Goal: Use online tool/utility: Use online tool/utility

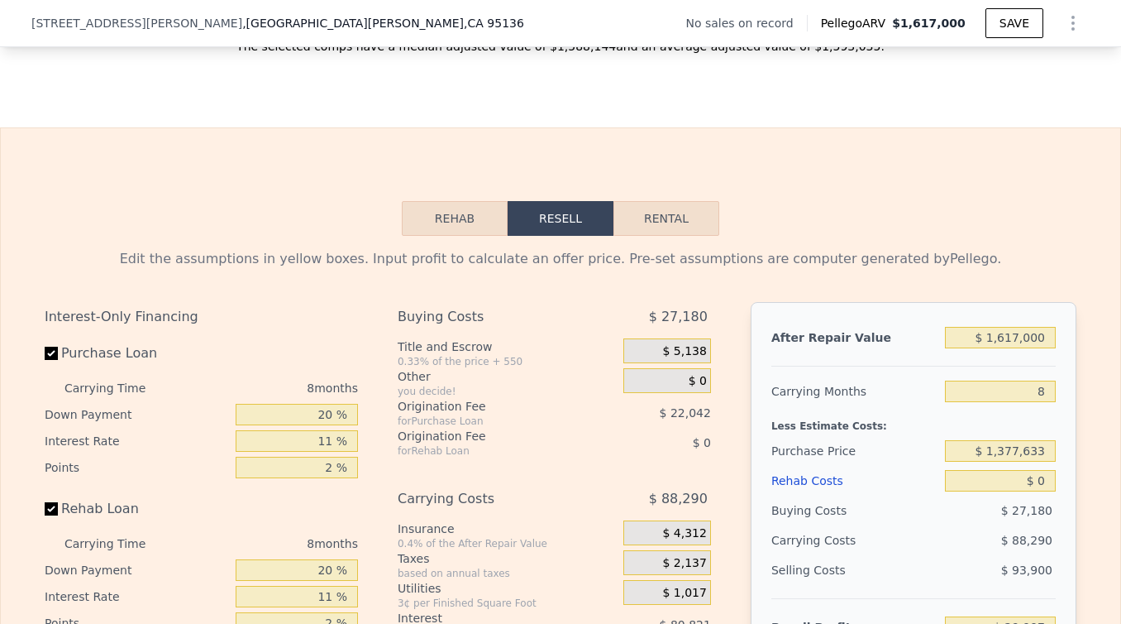
scroll to position [2320, 0]
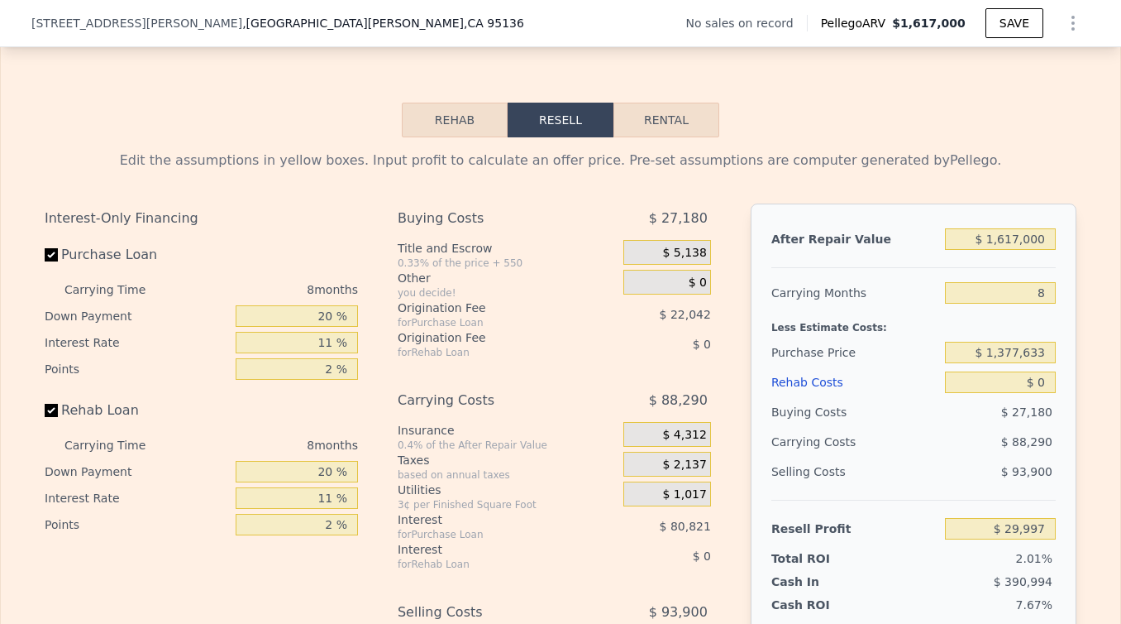
drag, startPoint x: 1056, startPoint y: 237, endPoint x: 1000, endPoint y: 243, distance: 56.5
click at [1000, 243] on div "After Repair Value $ 1,617,000 Carrying Months 8 Less Estimate Costs: Purchase …" at bounding box center [914, 433] width 326 height 460
drag, startPoint x: 1040, startPoint y: 238, endPoint x: 966, endPoint y: 239, distance: 73.6
click at [966, 239] on input "$ 1,617,000" at bounding box center [1000, 239] width 111 height 22
type input "$ 61,617,000"
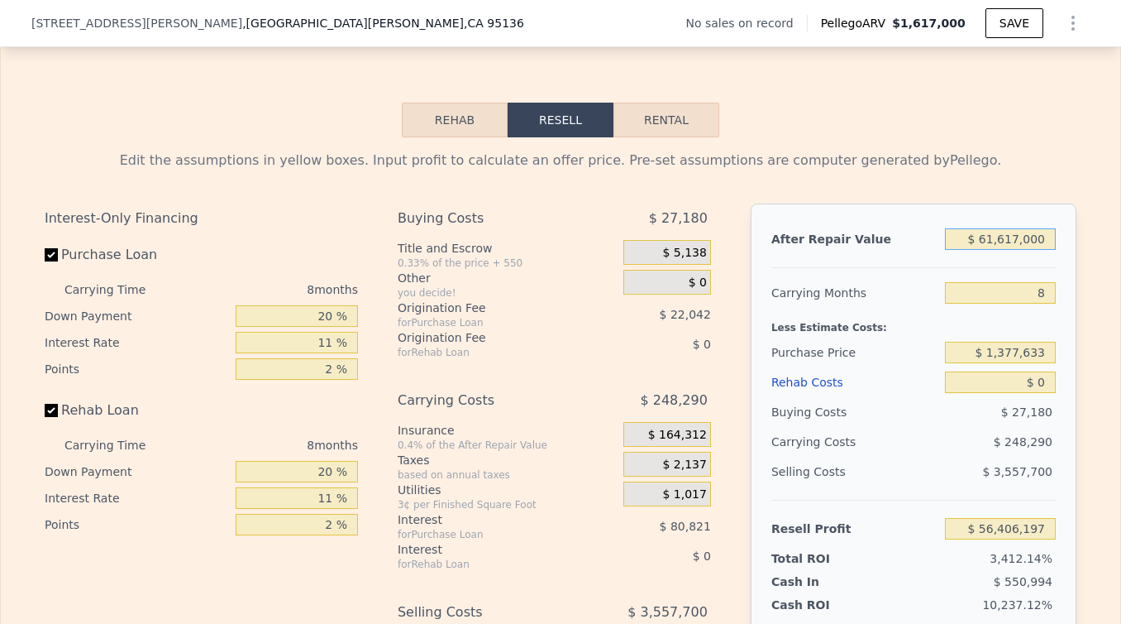
type input "$ 56,406,197"
type input "$ 651,617,000"
type input "$ 610,772,164"
type input "$ 6,501,617,000"
type input "$ 6,107,451,664"
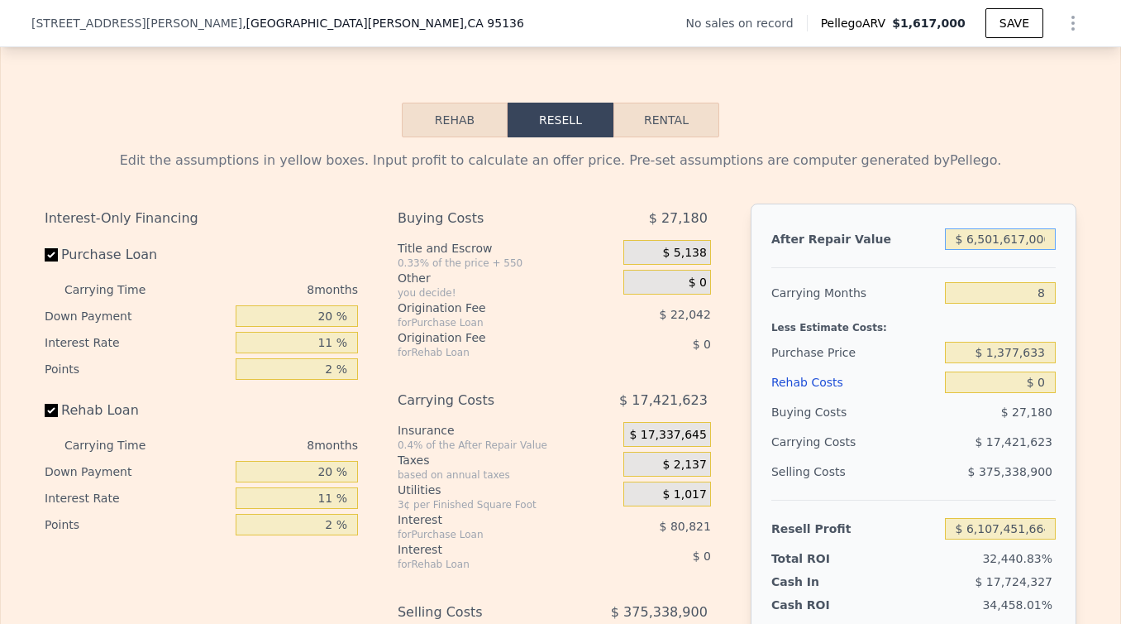
drag, startPoint x: 1049, startPoint y: 237, endPoint x: 954, endPoint y: 237, distance: 95.1
click at [954, 237] on input "$ 6,501,617,000" at bounding box center [1000, 239] width 111 height 22
type input "$ 1"
type input "-$ 1,489,340"
type input "$ 16"
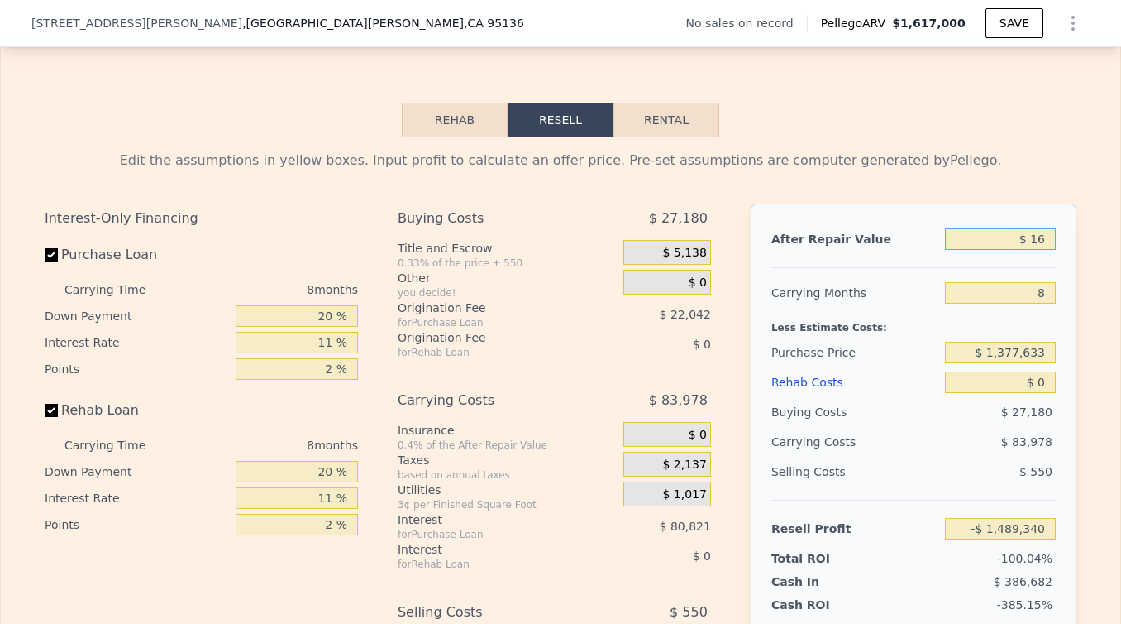
type input "-$ 1,489,325"
type input "$ 165"
type input "-$ 1,489,186"
type input "$ 1,650"
type input "-$ 1,487,789"
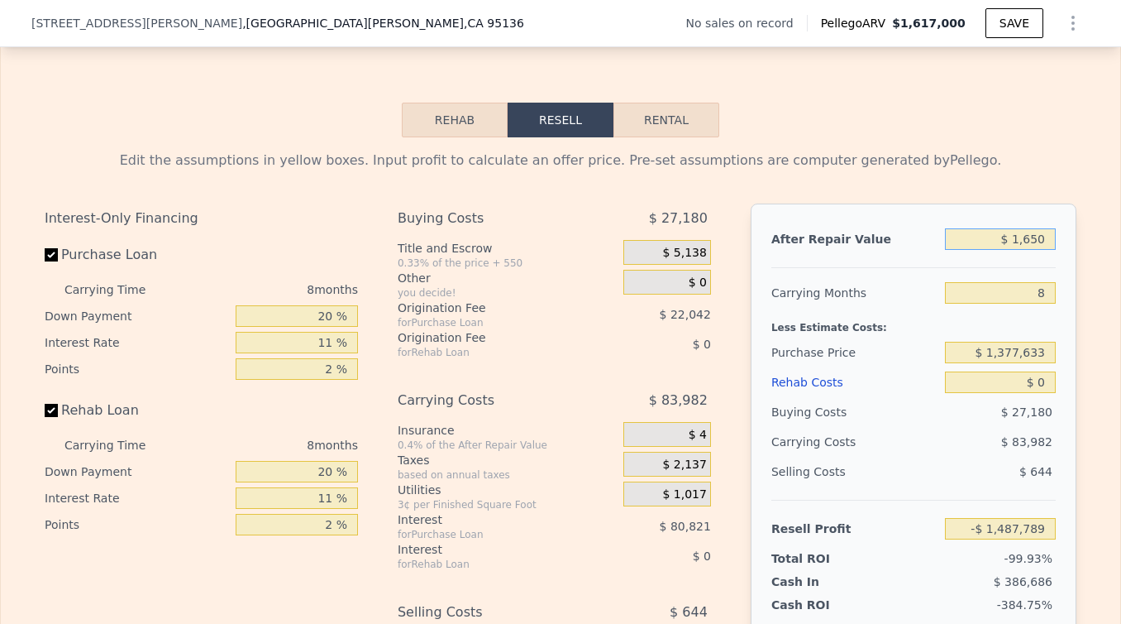
type input "$ 16,500"
type input "-$ 1,473,839"
type input "$ 165,000"
type input "-$ 1,334,306"
type input "$ 1,650,000"
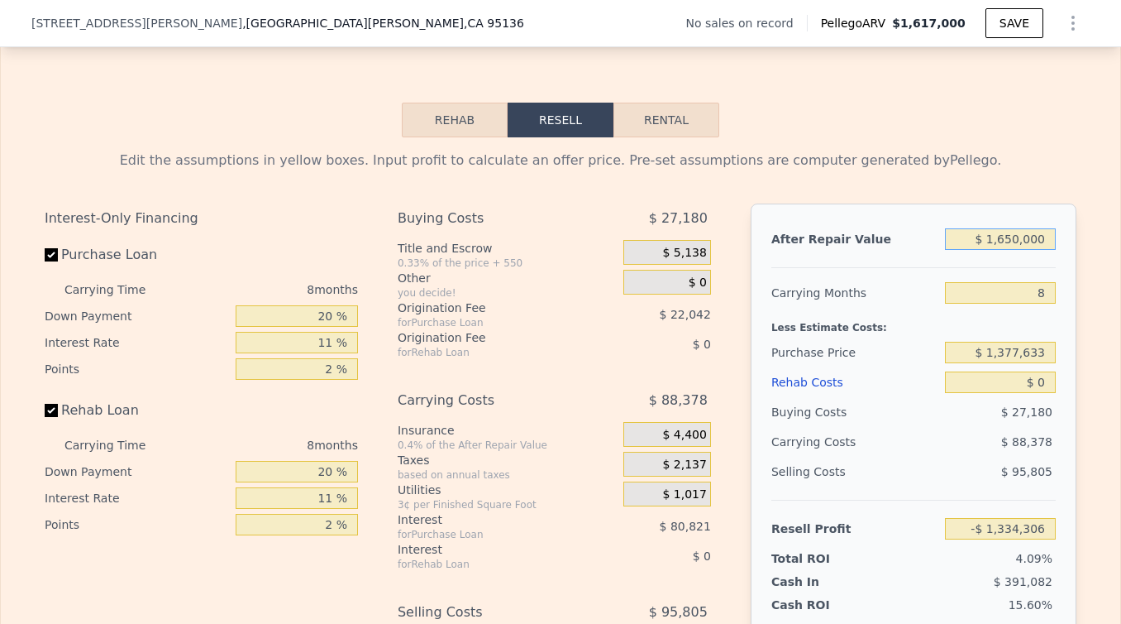
type input "$ 61,004"
type input "$ 1,650,000"
drag, startPoint x: 1050, startPoint y: 288, endPoint x: 1028, endPoint y: 288, distance: 22.3
click at [1028, 288] on input "8" at bounding box center [1000, 293] width 111 height 22
type input "5"
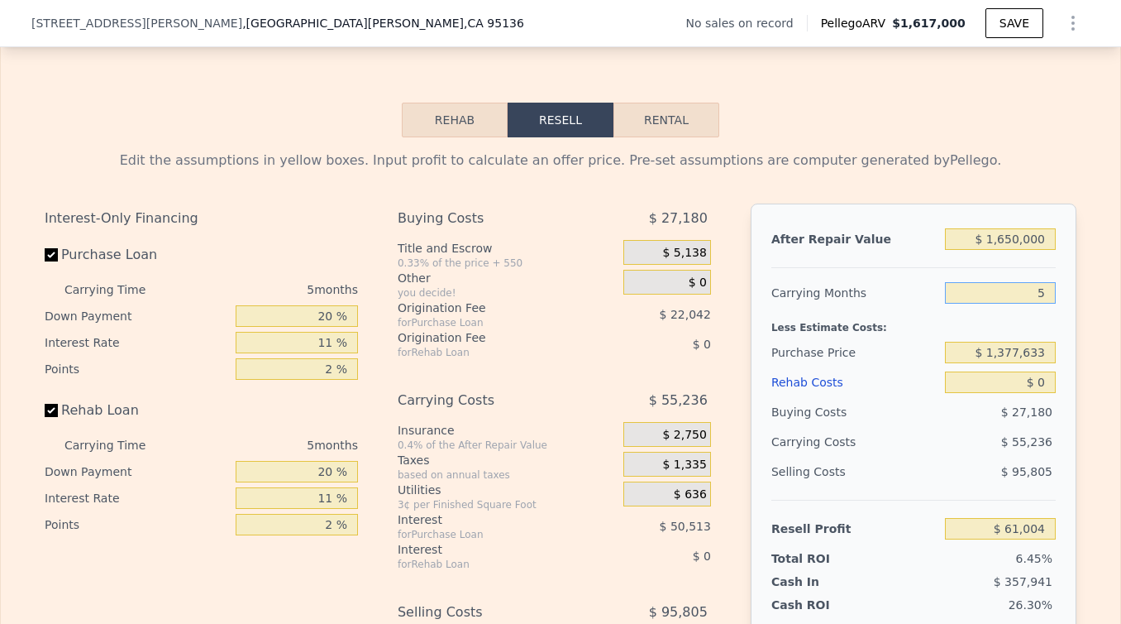
type input "$ 94,146"
type input "5"
drag, startPoint x: 332, startPoint y: 319, endPoint x: 308, endPoint y: 319, distance: 24.0
click at [308, 319] on input "20 %" at bounding box center [297, 316] width 122 height 22
type input "1 %"
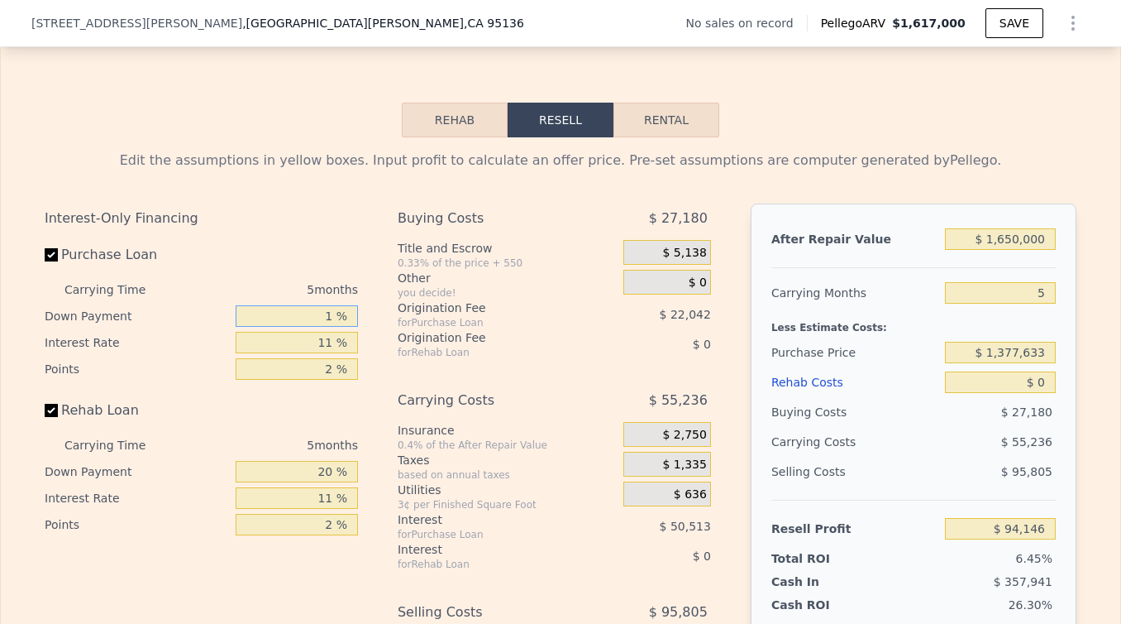
type input "$ 76,916"
type input "10 %"
type input "$ 85,081"
type input "10 %"
drag, startPoint x: 333, startPoint y: 340, endPoint x: 289, endPoint y: 340, distance: 43.8
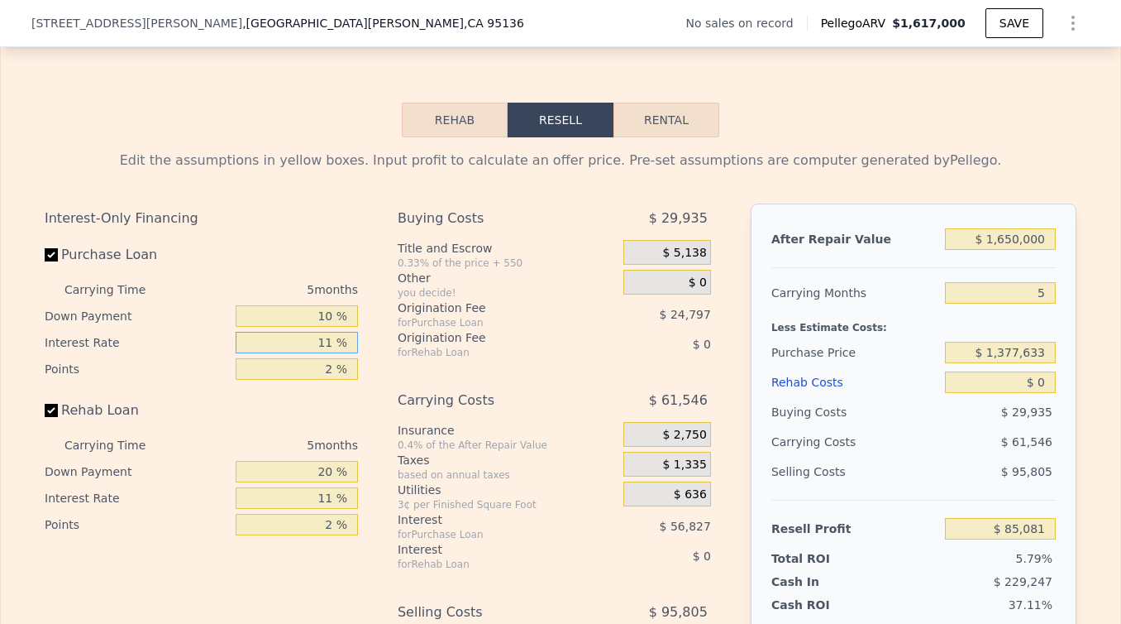
click at [289, 340] on input "11 %" at bounding box center [297, 343] width 122 height 22
type input "1 %"
type input "$ 136,741"
type input "10 %"
type input "$ 90,246"
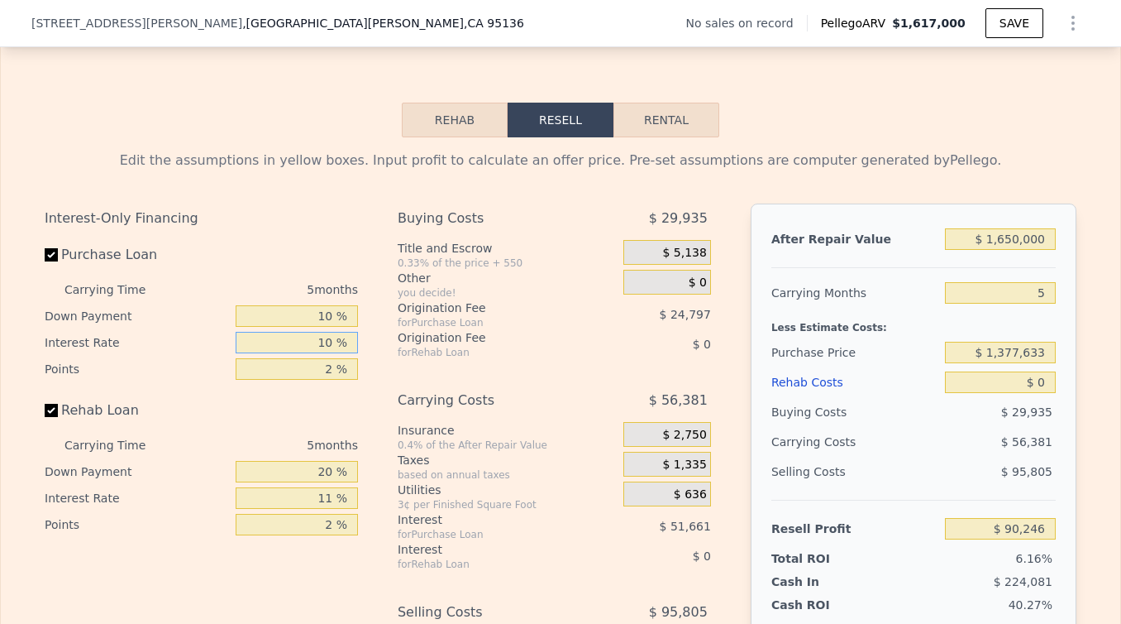
type input "10 %"
drag, startPoint x: 332, startPoint y: 365, endPoint x: 297, endPoint y: 365, distance: 34.7
click at [297, 365] on input "2 %" at bounding box center [297, 369] width 122 height 22
type input "1 %"
type input "$ 102,644"
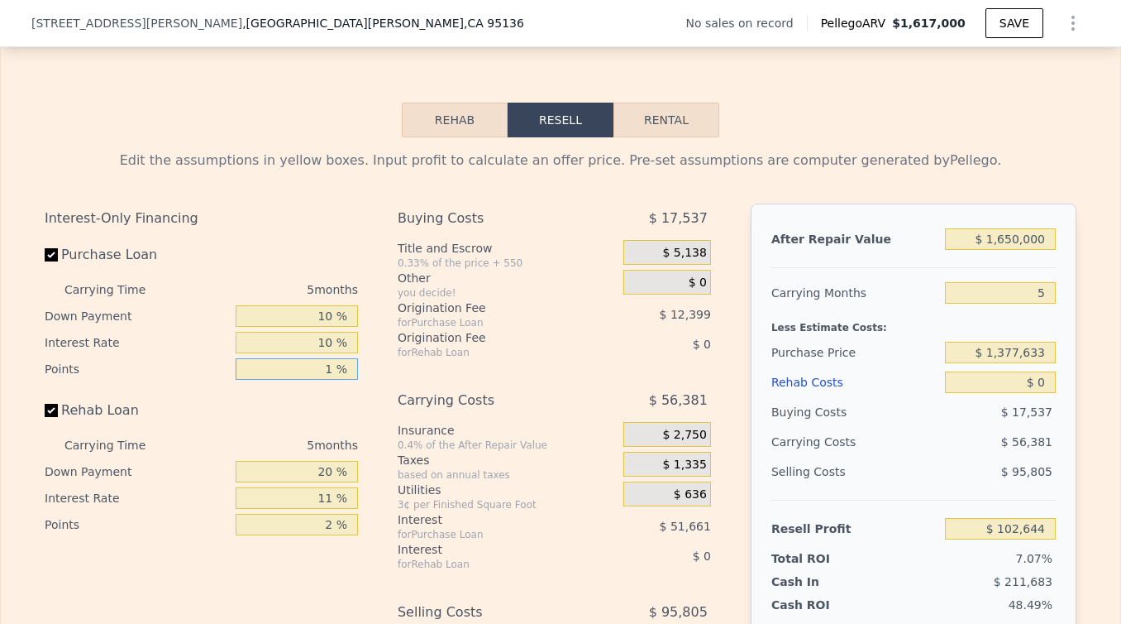
type input "1 %"
drag, startPoint x: 332, startPoint y: 339, endPoint x: 299, endPoint y: 339, distance: 33.1
click at [299, 339] on input "10 %" at bounding box center [297, 343] width 122 height 22
type input "9 %"
type input "$ 107,809"
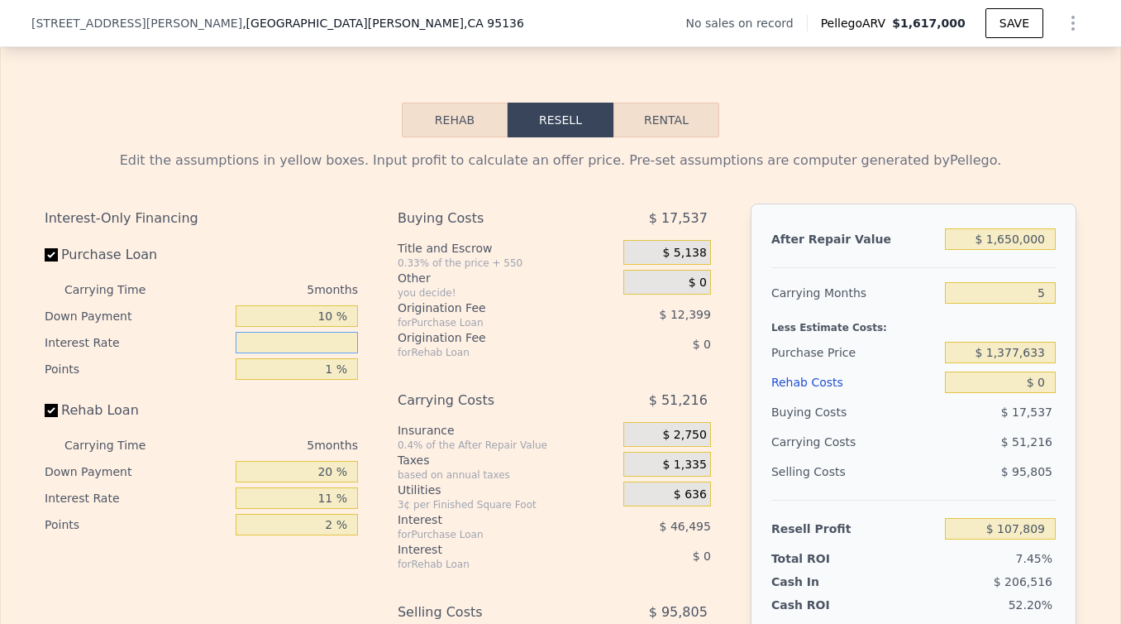
type input "1 %"
type input "$ 149,139"
type input "9 %"
type input "$ 107,809"
type input "9 %"
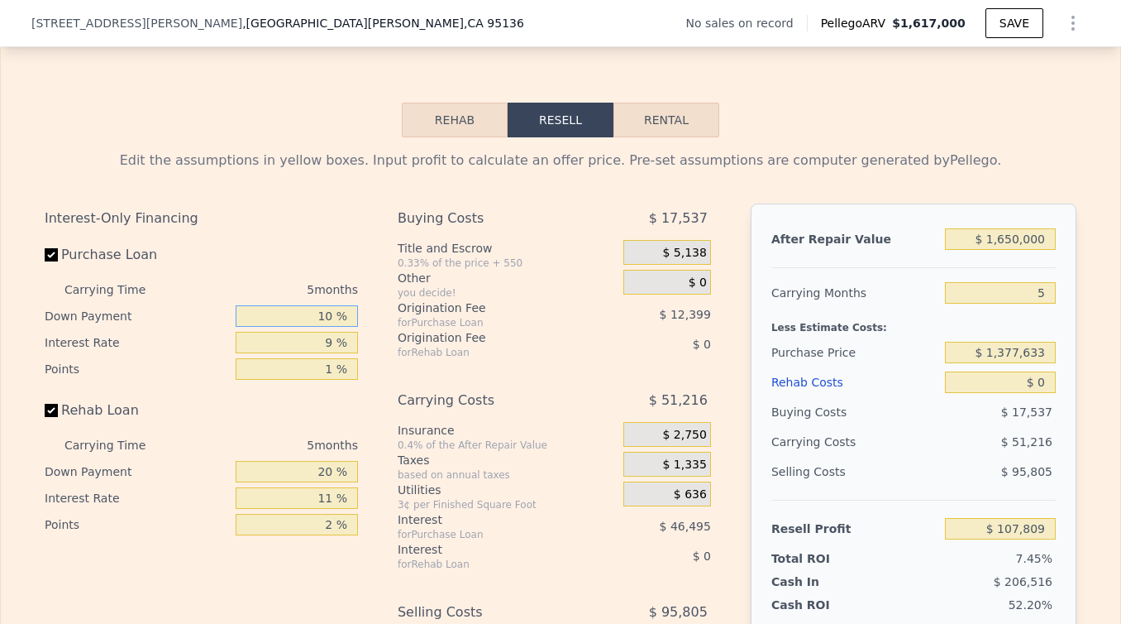
click at [335, 314] on input "10 %" at bounding box center [297, 316] width 122 height 22
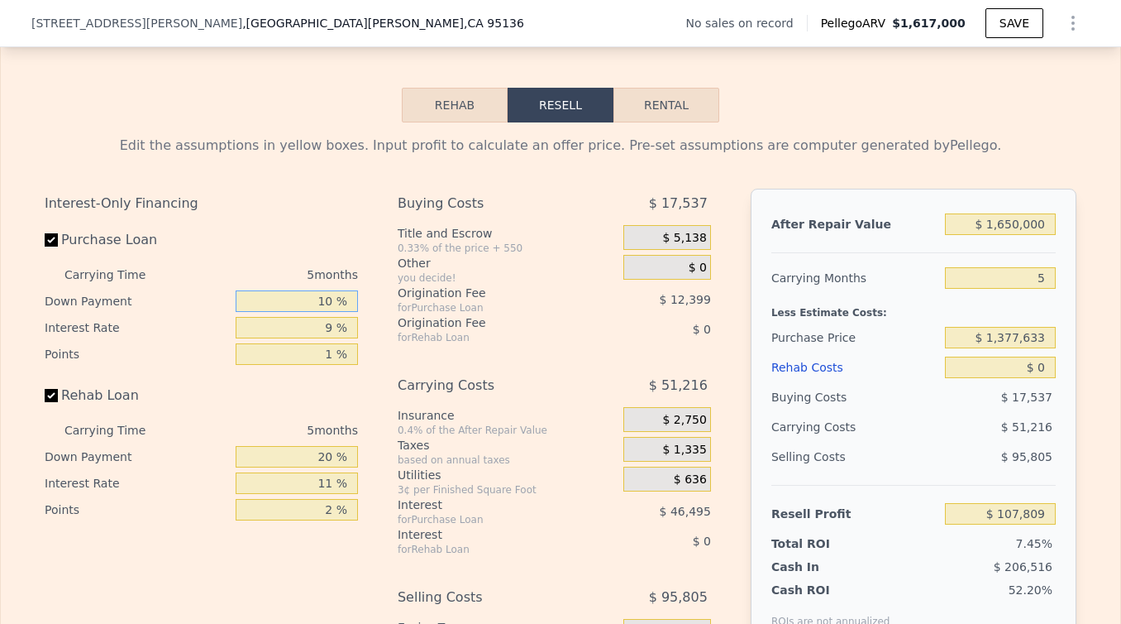
scroll to position [2337, 0]
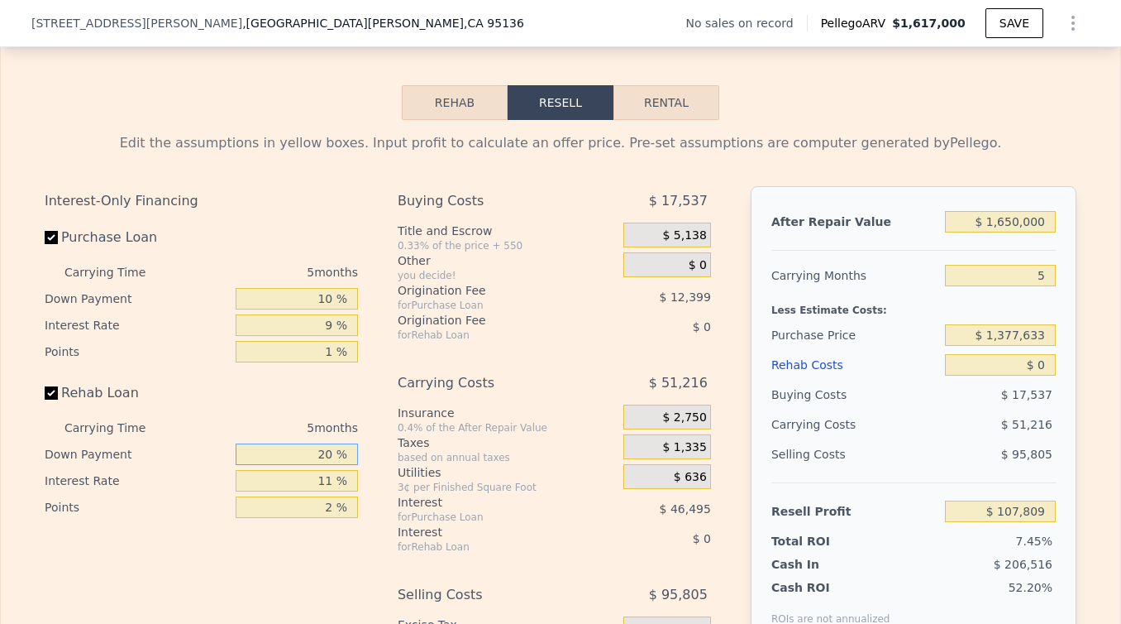
drag, startPoint x: 332, startPoint y: 456, endPoint x: 302, endPoint y: 456, distance: 30.6
click at [302, 456] on input "20 %" at bounding box center [297, 454] width 122 height 22
type input "0 %"
drag, startPoint x: 335, startPoint y: 482, endPoint x: 290, endPoint y: 482, distance: 44.7
click at [290, 482] on input "11 %" at bounding box center [297, 481] width 122 height 22
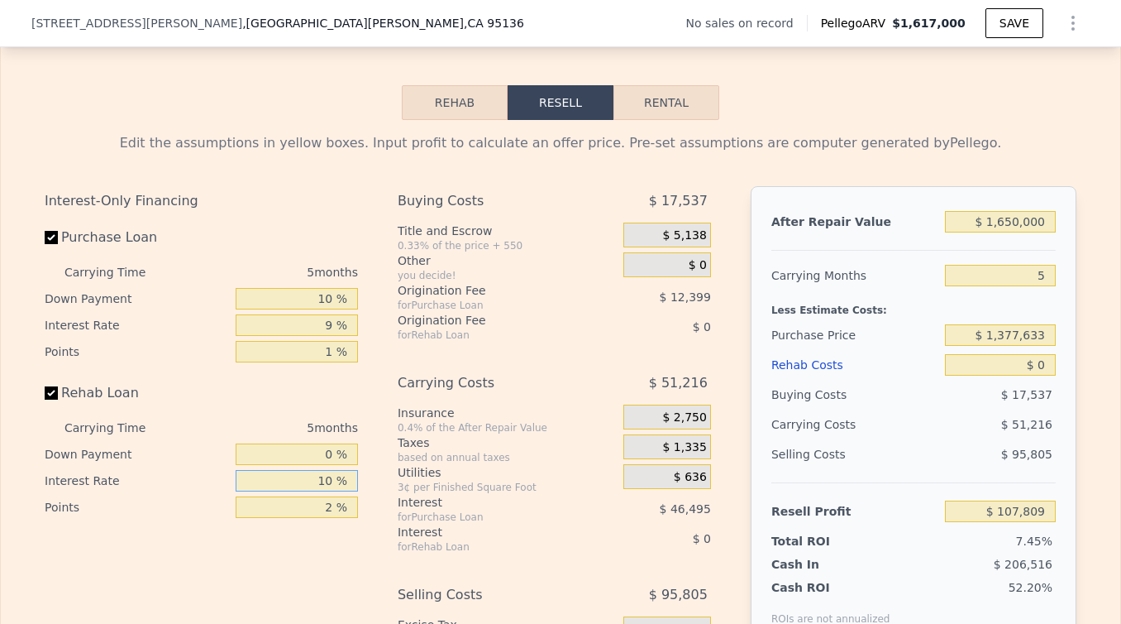
type input "10 %"
click at [331, 320] on input "9 %" at bounding box center [297, 325] width 122 height 22
drag, startPoint x: 334, startPoint y: 322, endPoint x: 321, endPoint y: 322, distance: 13.2
click at [321, 322] on input "9 %" at bounding box center [297, 325] width 122 height 22
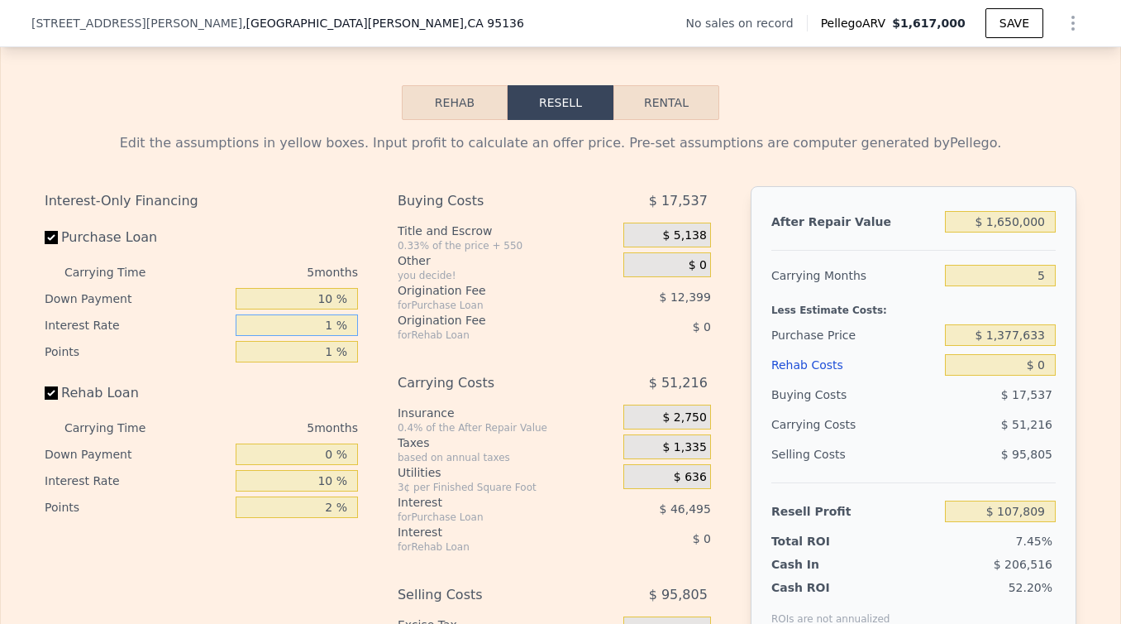
type input "10 %"
type input "$ 102,644"
type input "10 %"
drag, startPoint x: 333, startPoint y: 503, endPoint x: 314, endPoint y: 503, distance: 19.0
click at [315, 503] on input "2 %" at bounding box center [297, 507] width 122 height 22
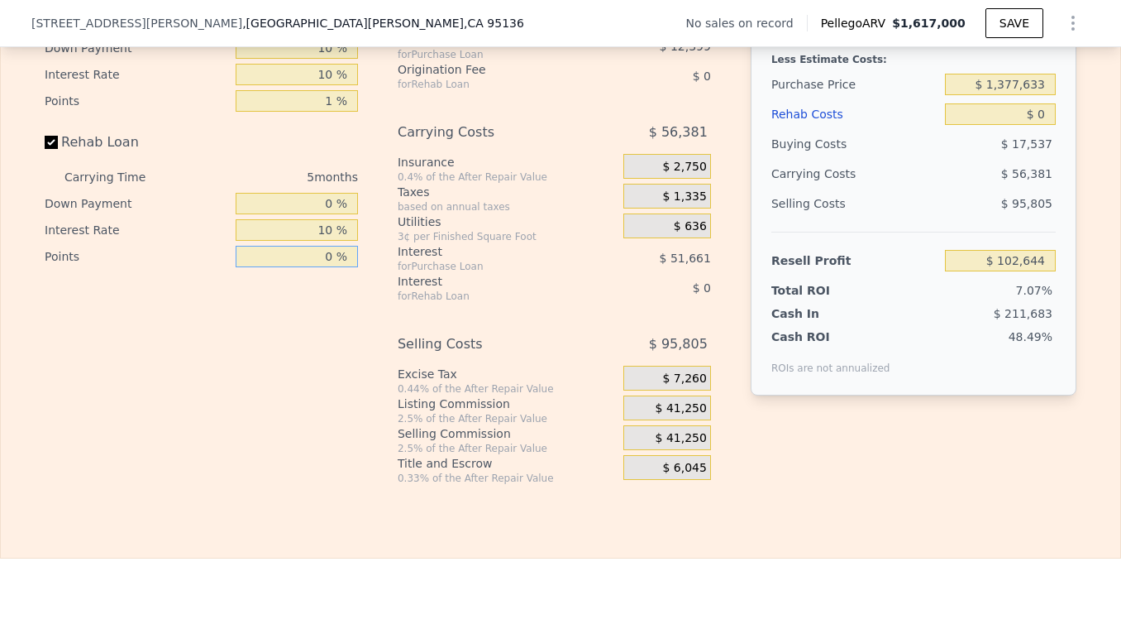
scroll to position [2466, 0]
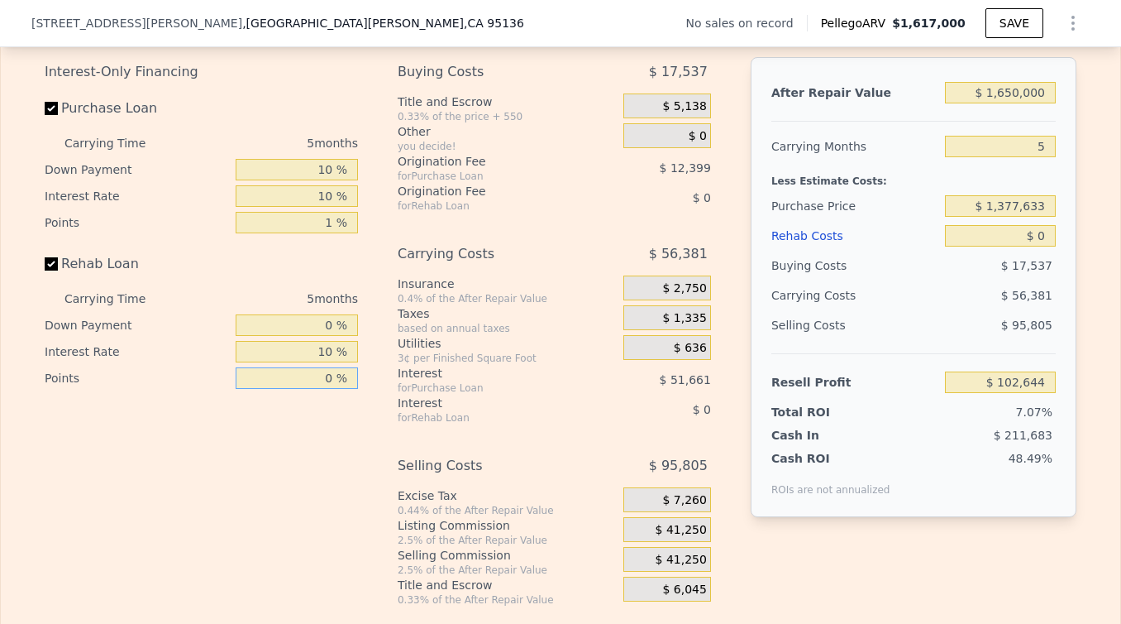
type input "0 %"
drag, startPoint x: 1048, startPoint y: 233, endPoint x: 1037, endPoint y: 233, distance: 10.8
click at [1037, 233] on input "$ 0" at bounding box center [1000, 236] width 111 height 22
type input "$ 8"
type input "$ 102,636"
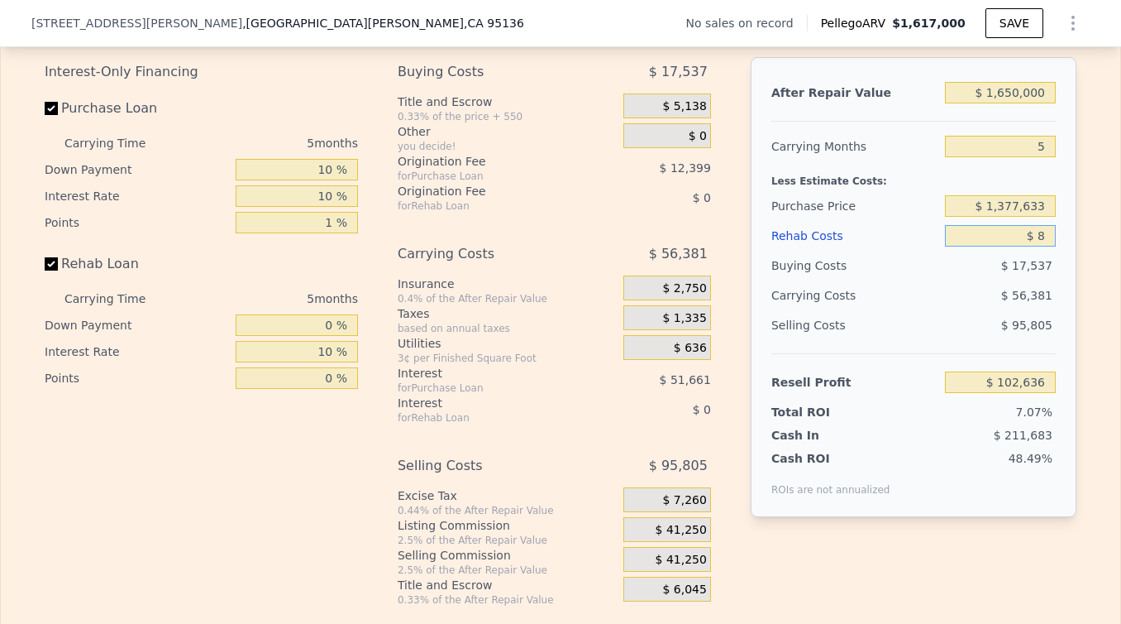
type input "$ 80"
type input "$ 102,559"
type input "$ 800"
type input "$ 101,809"
type input "$ 8,000"
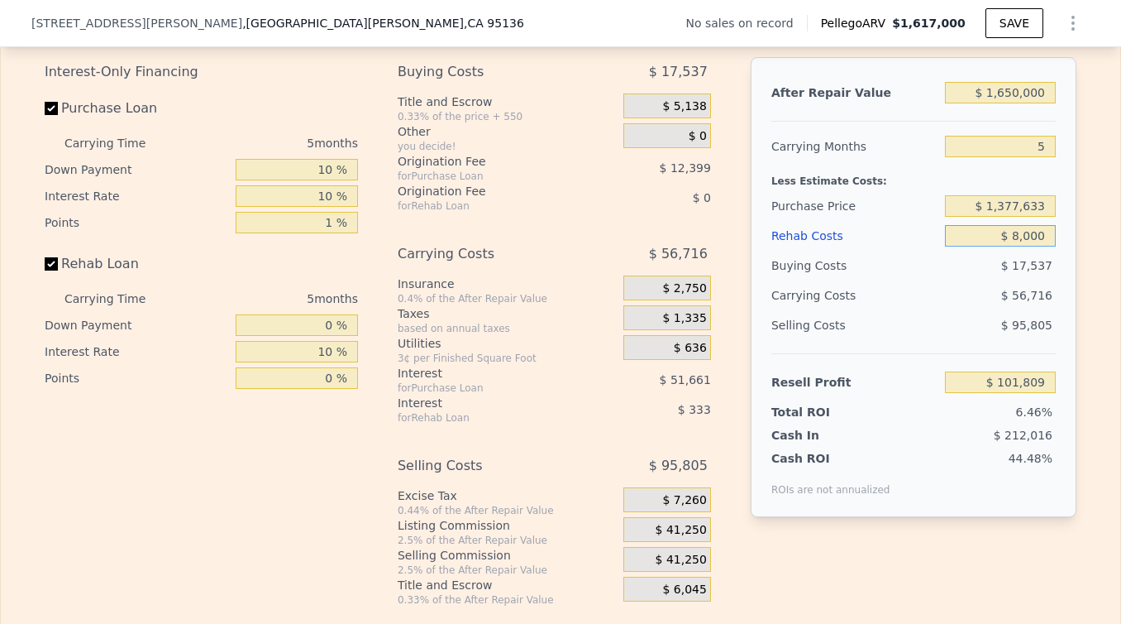
type input "$ 94,309"
type input "$ 80,000"
type input "$ 19,309"
type input "$ 80,000"
click at [700, 527] on span "$ 41,250" at bounding box center [681, 530] width 51 height 15
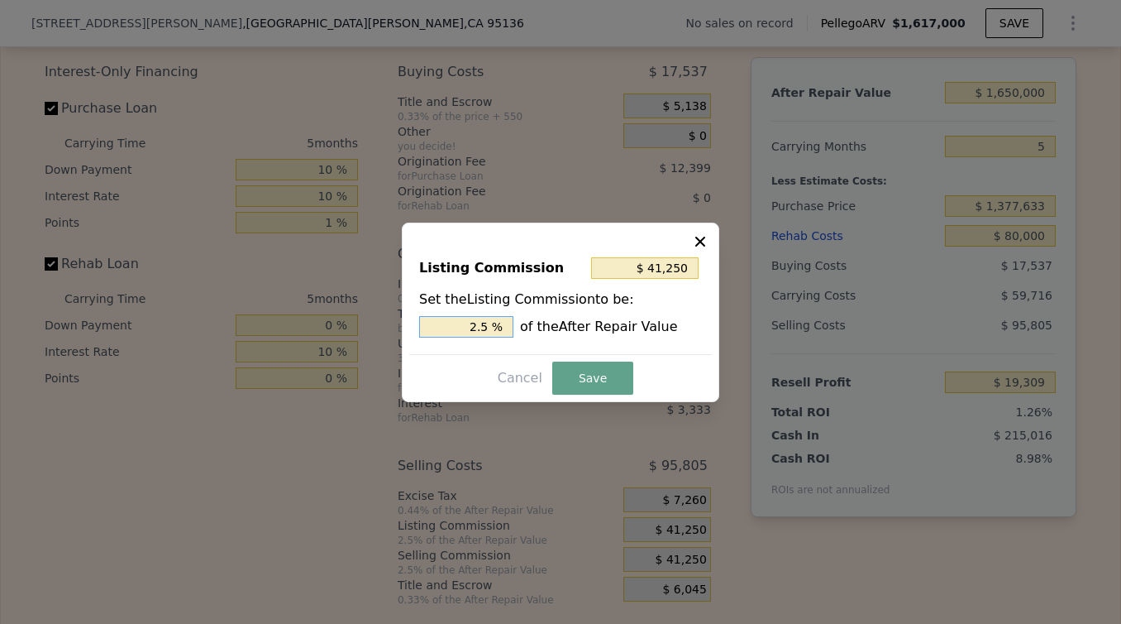
drag, startPoint x: 495, startPoint y: 329, endPoint x: 449, endPoint y: 329, distance: 45.5
click at [449, 329] on input "2.5 %" at bounding box center [466, 327] width 94 height 22
type input "$ 16,500"
type input "1.0 %"
click at [571, 370] on button "Save" at bounding box center [592, 377] width 81 height 33
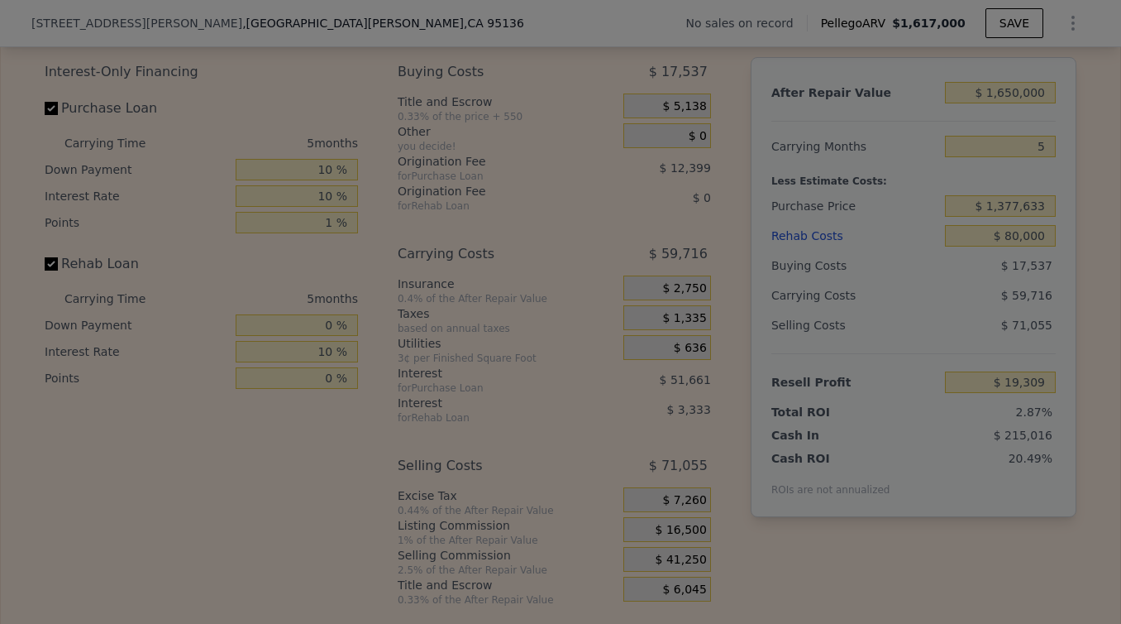
type input "$ 44,059"
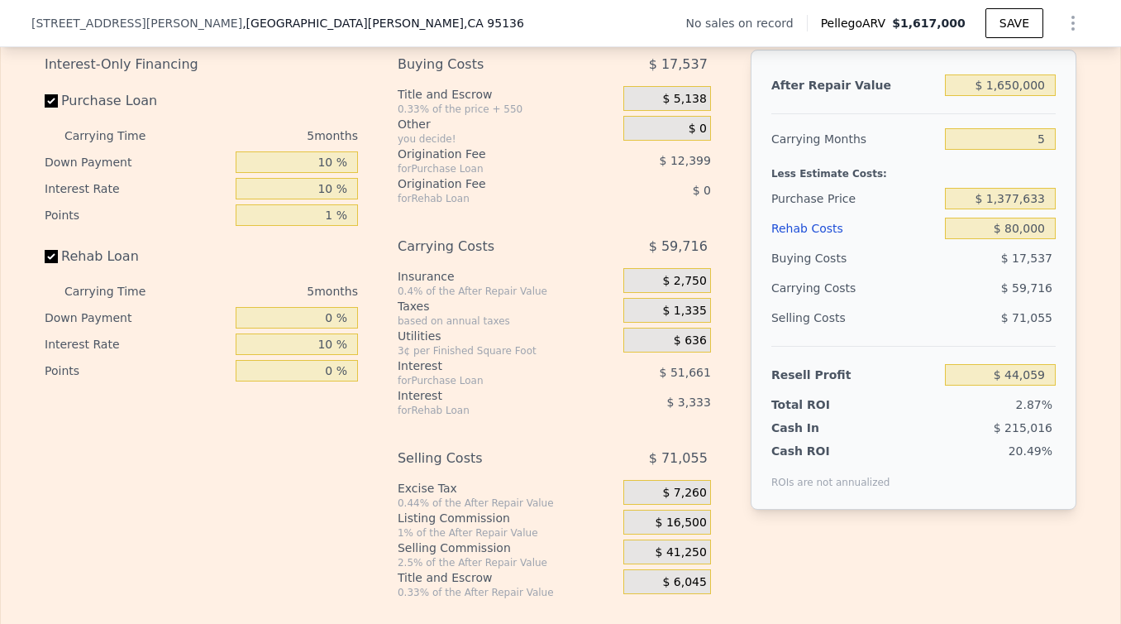
scroll to position [2469, 0]
